Goal: Navigation & Orientation: Find specific page/section

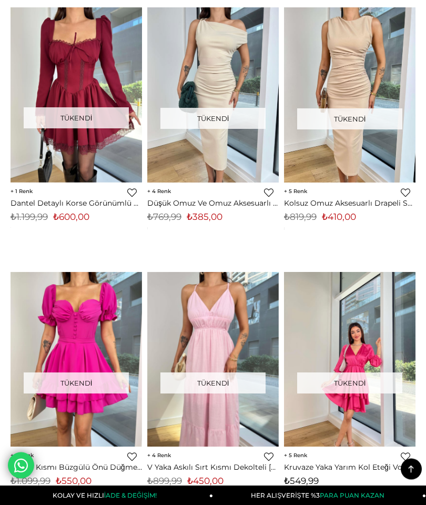
scroll to position [885, 0]
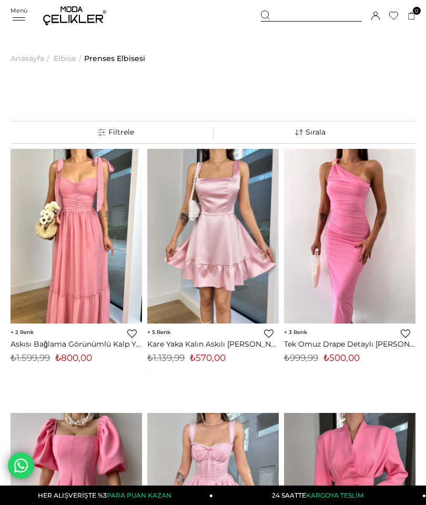
click at [57, 58] on span "Elbise" at bounding box center [65, 59] width 23 height 54
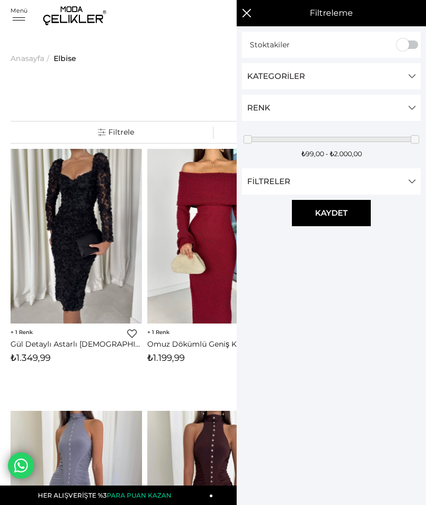
click at [103, 127] on link "Filtreleme" at bounding box center [115, 133] width 195 height 22
click at [411, 76] on link "Kategoriler" at bounding box center [331, 76] width 179 height 26
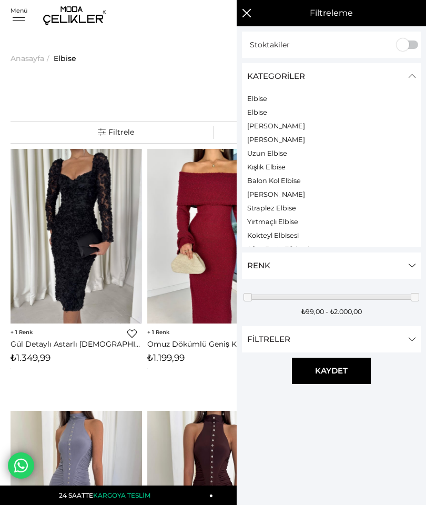
click at [277, 157] on link "Uzun Elbise" at bounding box center [267, 154] width 40 height 8
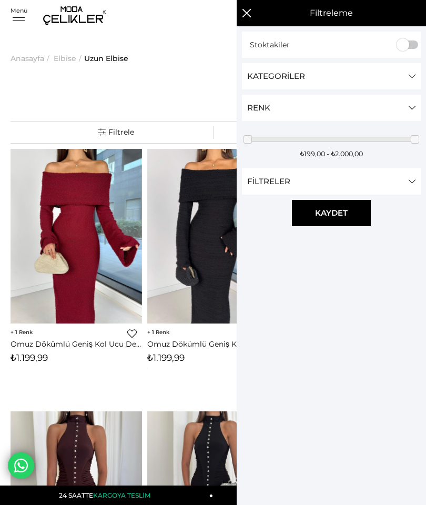
click at [165, 135] on link "Filtreleme" at bounding box center [115, 133] width 195 height 22
click at [411, 76] on link "Kategoriler" at bounding box center [331, 76] width 179 height 26
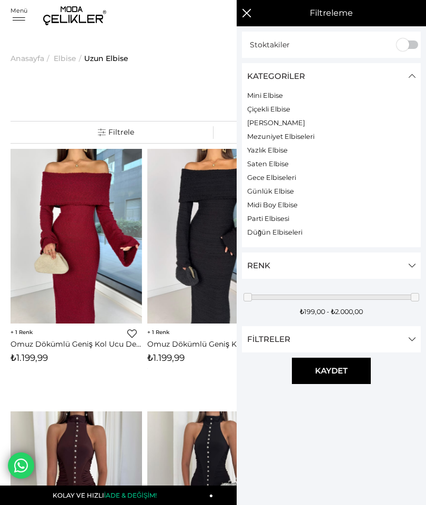
scroll to position [649, 0]
click at [289, 217] on link "Parti Elbisesi" at bounding box center [268, 219] width 42 height 8
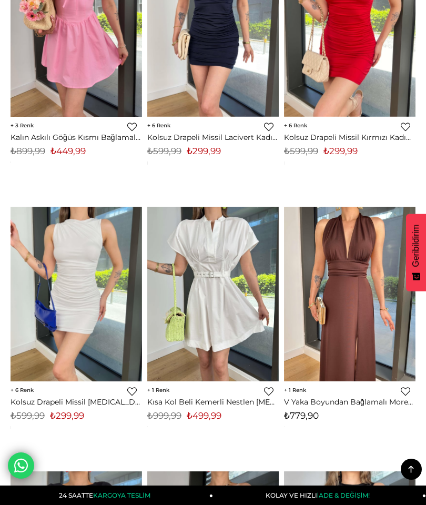
scroll to position [2808, 0]
